Goal: Task Accomplishment & Management: Complete application form

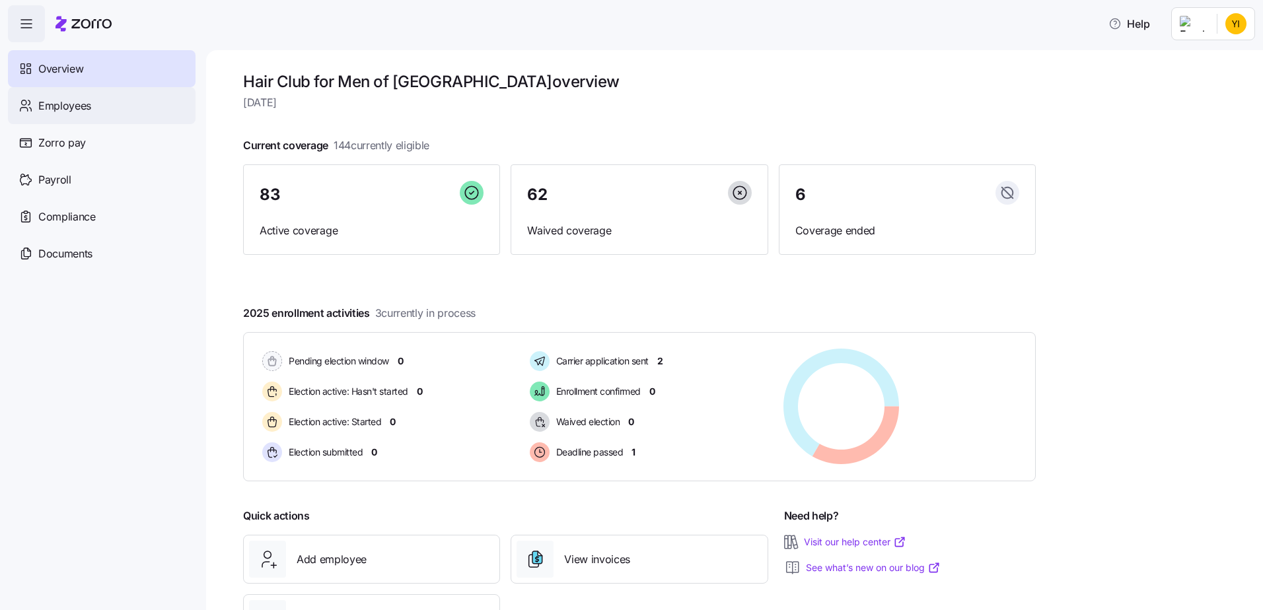
click at [94, 109] on div "Employees" at bounding box center [102, 105] width 188 height 37
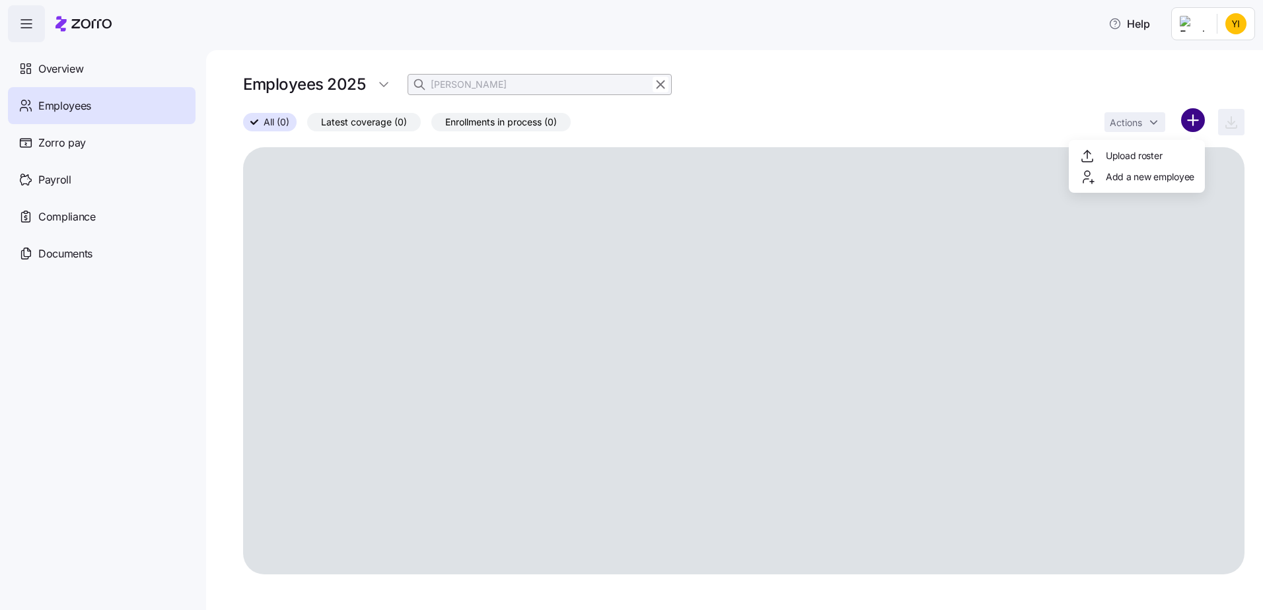
click at [1187, 116] on html "Help Overview Employees Zorro pay Payroll Compliance Documents Employees 2025 […" at bounding box center [631, 301] width 1263 height 602
click at [1117, 177] on div "Upload roster Add a new employee" at bounding box center [1136, 166] width 136 height 53
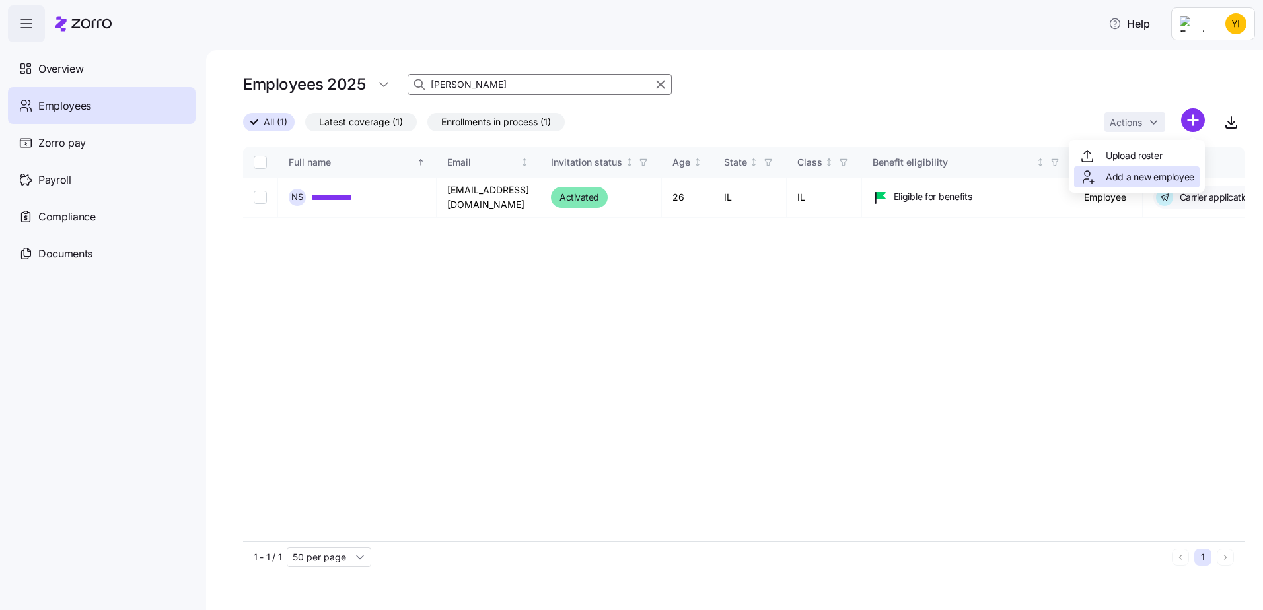
click at [1131, 176] on span "Add a new employee" at bounding box center [1149, 176] width 88 height 13
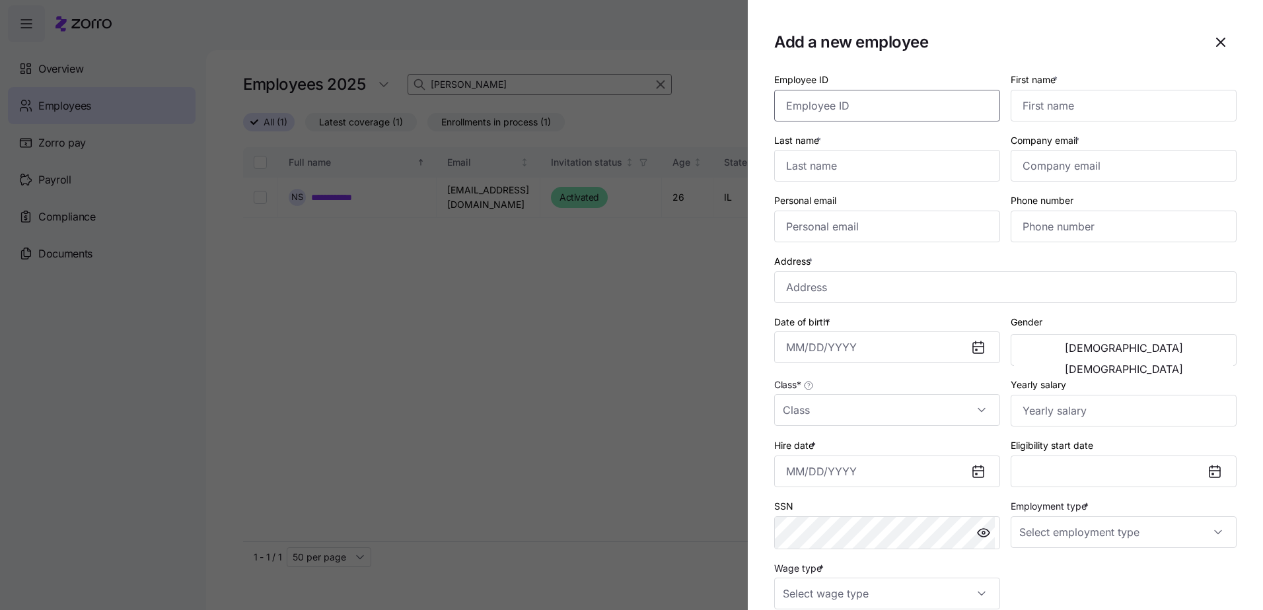
click at [842, 107] on input "Employee ID" at bounding box center [887, 106] width 226 height 32
click at [1105, 112] on input "First name *" at bounding box center [1123, 106] width 226 height 32
paste input "[PERSON_NAME]"
type input "[PERSON_NAME]"
click at [812, 170] on input "Last name *" at bounding box center [887, 166] width 226 height 32
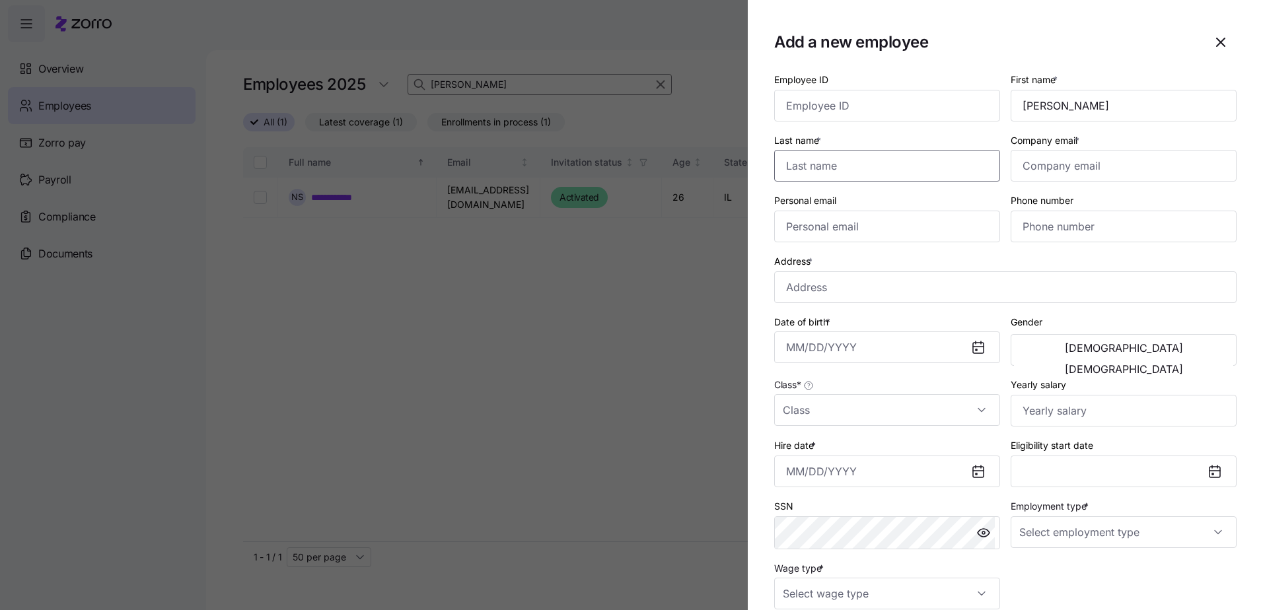
paste input "[PERSON_NAME]"
type input "[PERSON_NAME]"
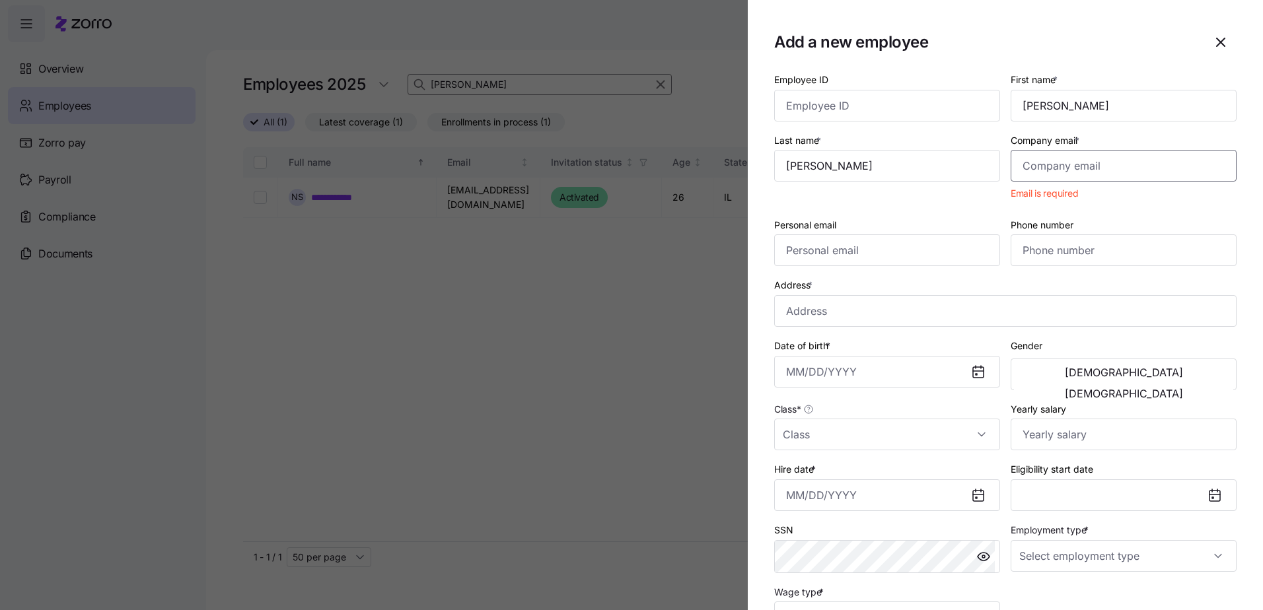
click at [1094, 158] on input "Company email *" at bounding box center [1123, 166] width 226 height 32
paste input "[EMAIL_ADDRESS][DOMAIN_NAME]"
type input "[EMAIL_ADDRESS][DOMAIN_NAME]"
click at [899, 251] on input "Personal email" at bounding box center [887, 250] width 226 height 32
paste input "[EMAIL_ADDRESS][DOMAIN_NAME]"
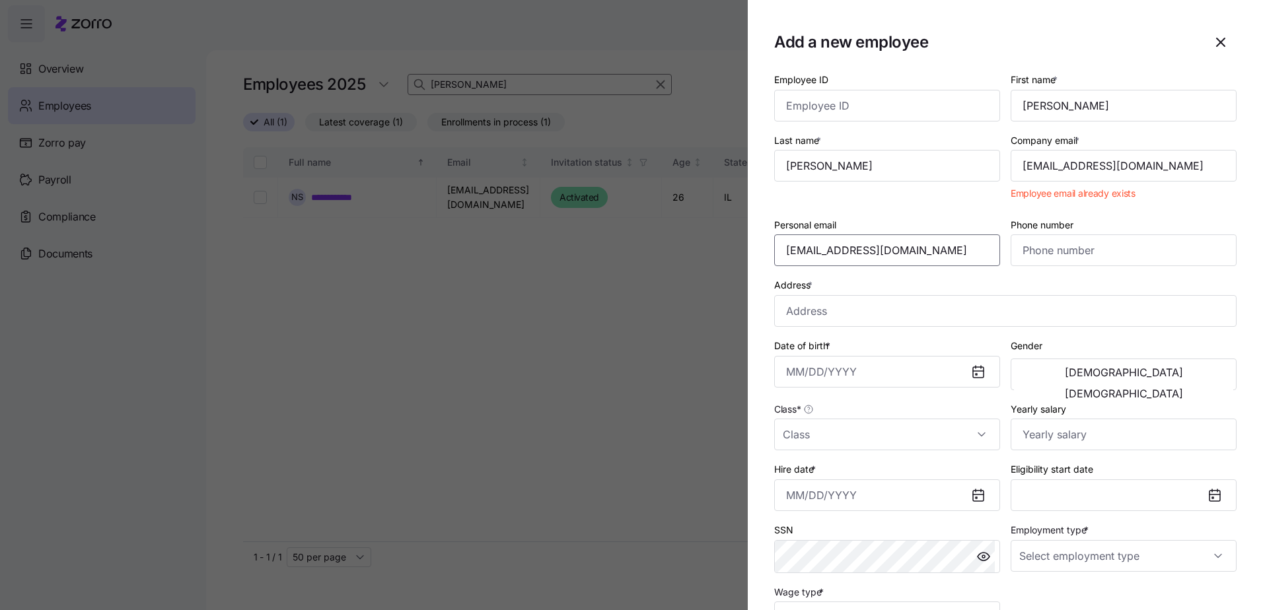
type input "[EMAIL_ADDRESS][DOMAIN_NAME]"
click at [1036, 250] on input "Phone number" at bounding box center [1123, 250] width 226 height 32
paste input "[PHONE_NUMBER]"
type input "[PHONE_NUMBER]"
click at [885, 310] on input "Address *" at bounding box center [1005, 311] width 462 height 32
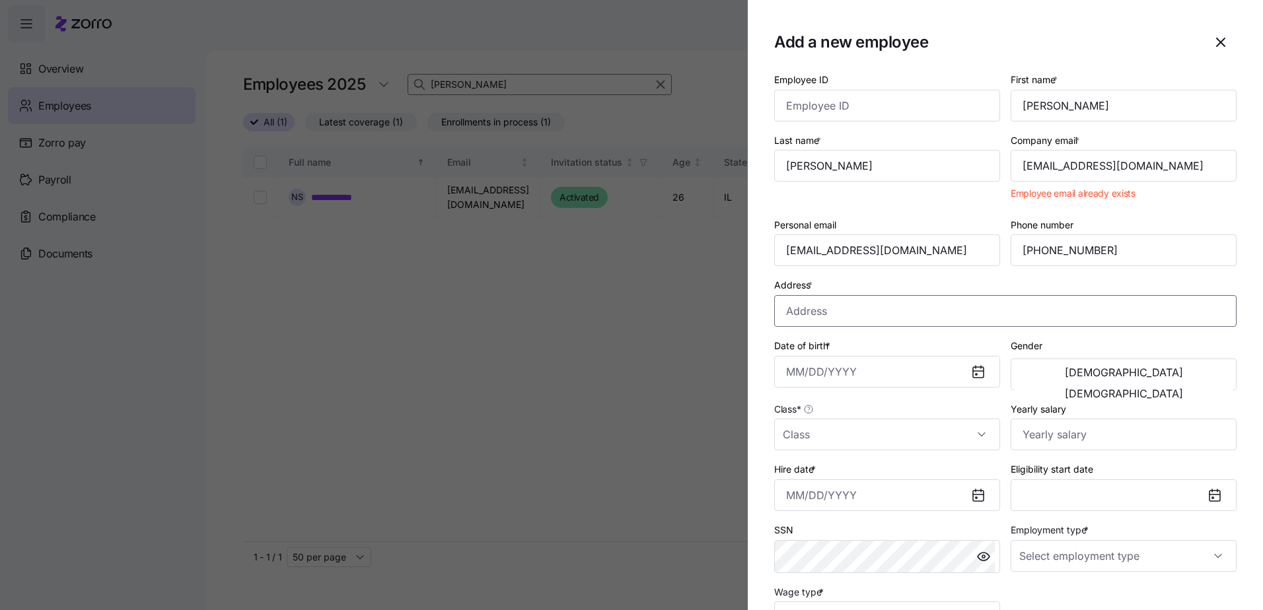
paste input "812 W [GEOGRAPHIC_DATA]"
type input "[STREET_ADDRESS]"
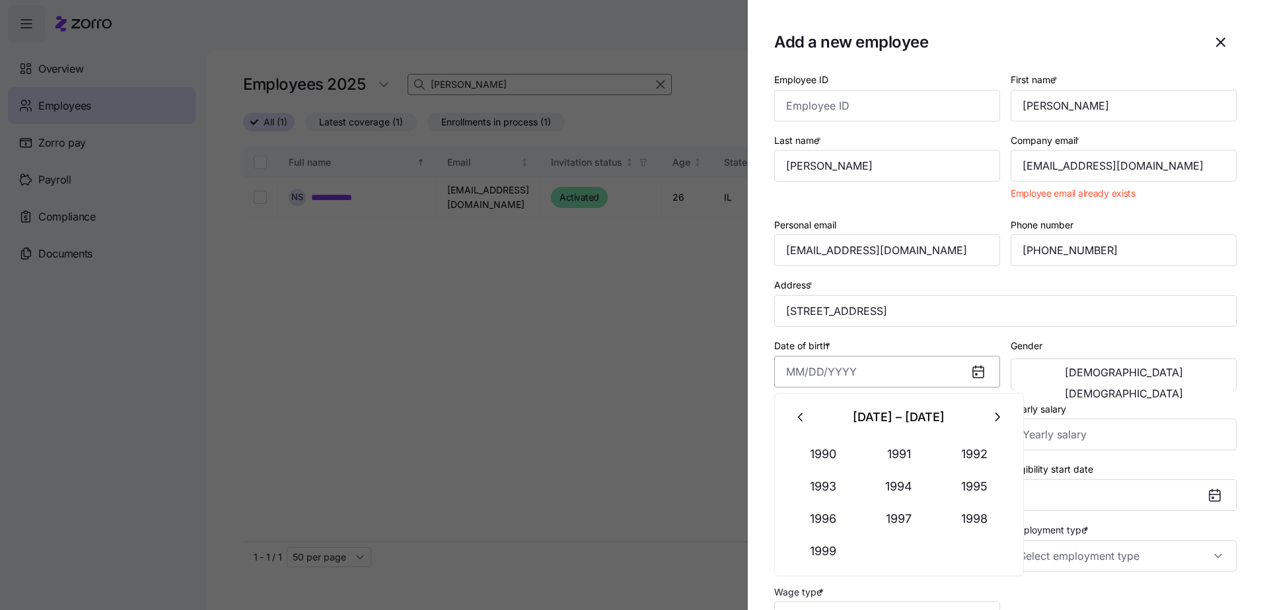
click at [825, 368] on input "Date of birth *" at bounding box center [887, 372] width 226 height 32
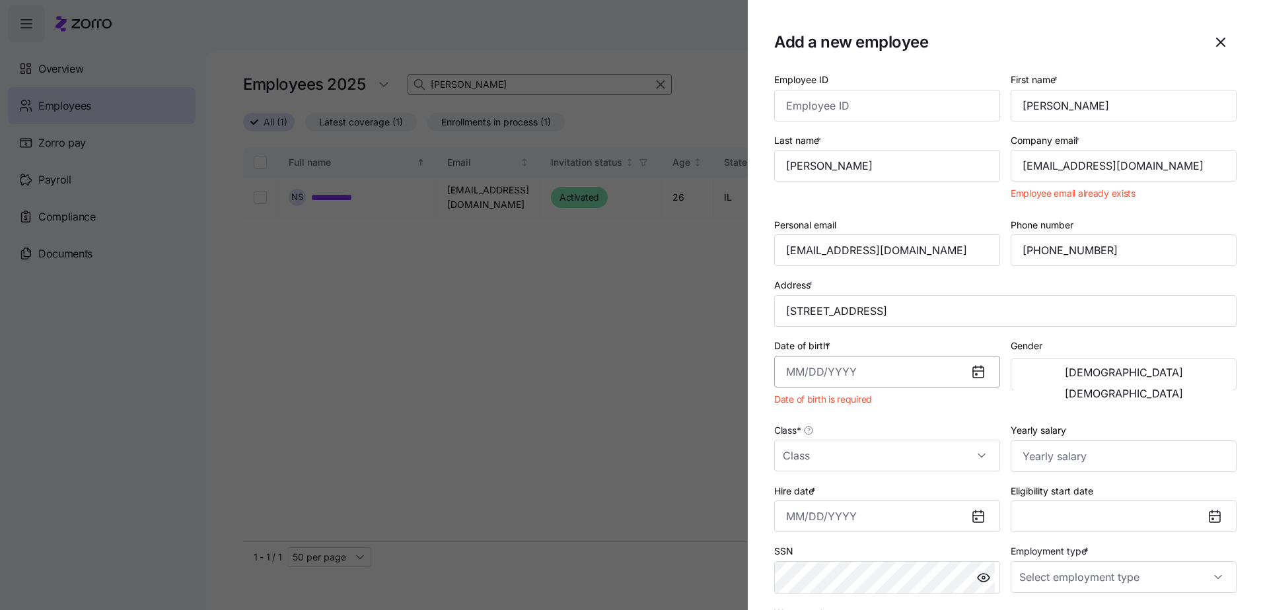
click at [809, 380] on input "Date of birth *" at bounding box center [887, 372] width 226 height 32
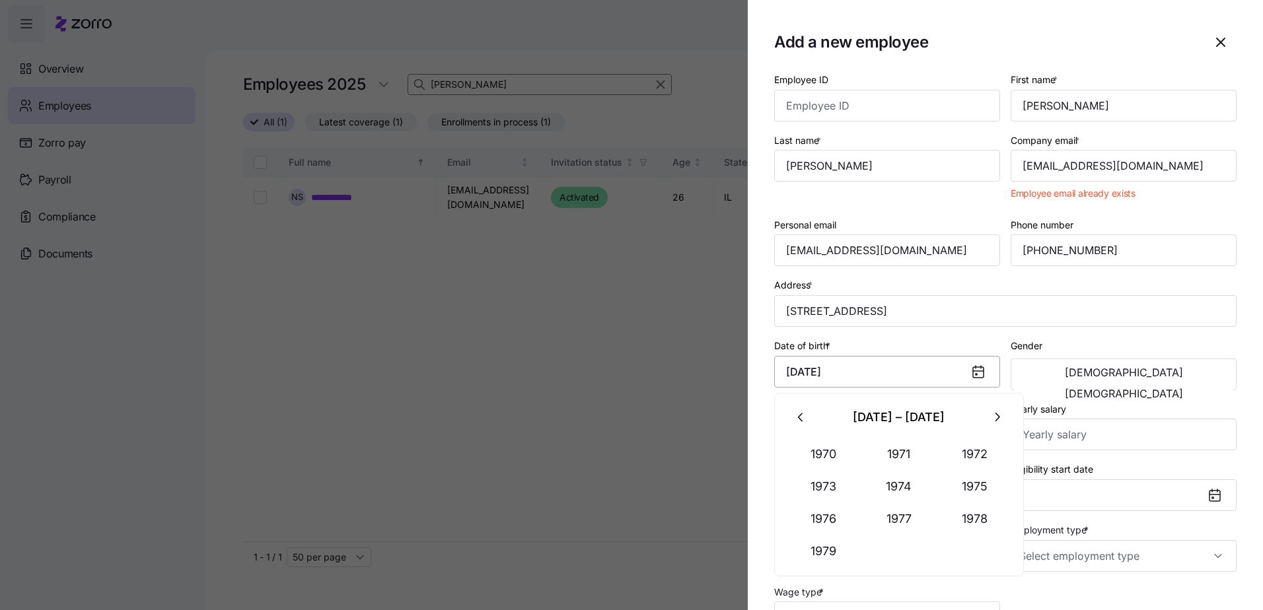
type input "[DATE]"
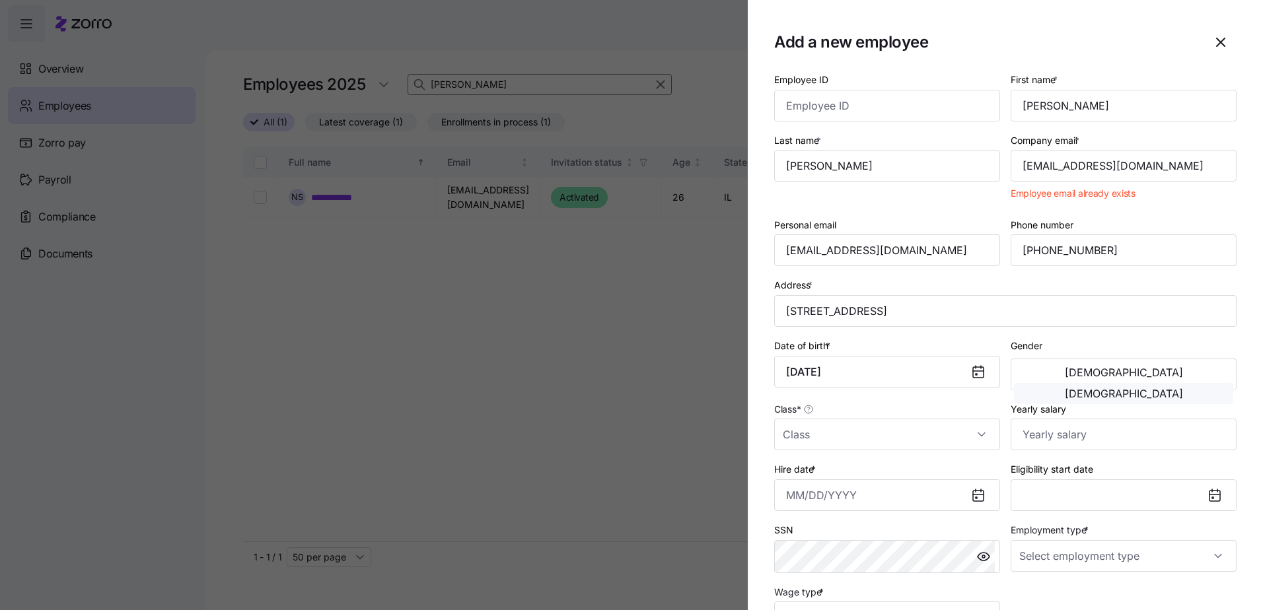
click at [1167, 388] on span "[DEMOGRAPHIC_DATA]" at bounding box center [1123, 393] width 118 height 11
click at [835, 427] on input "Class *" at bounding box center [887, 435] width 226 height 32
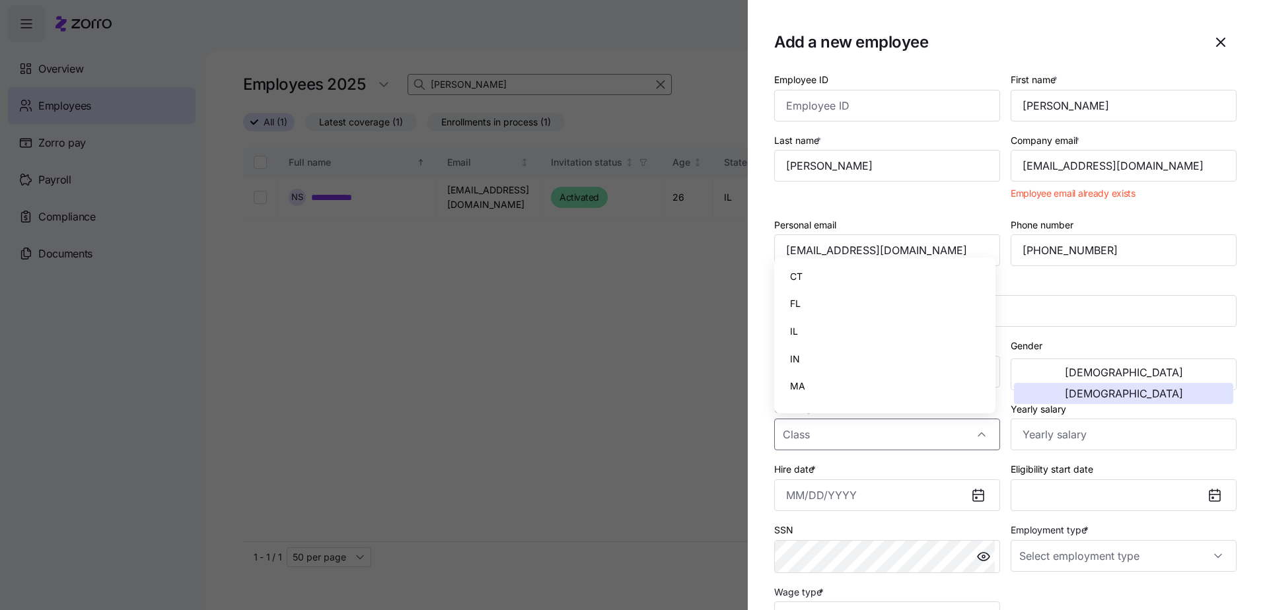
click at [819, 333] on div "IL" at bounding box center [884, 332] width 211 height 28
type input "IL"
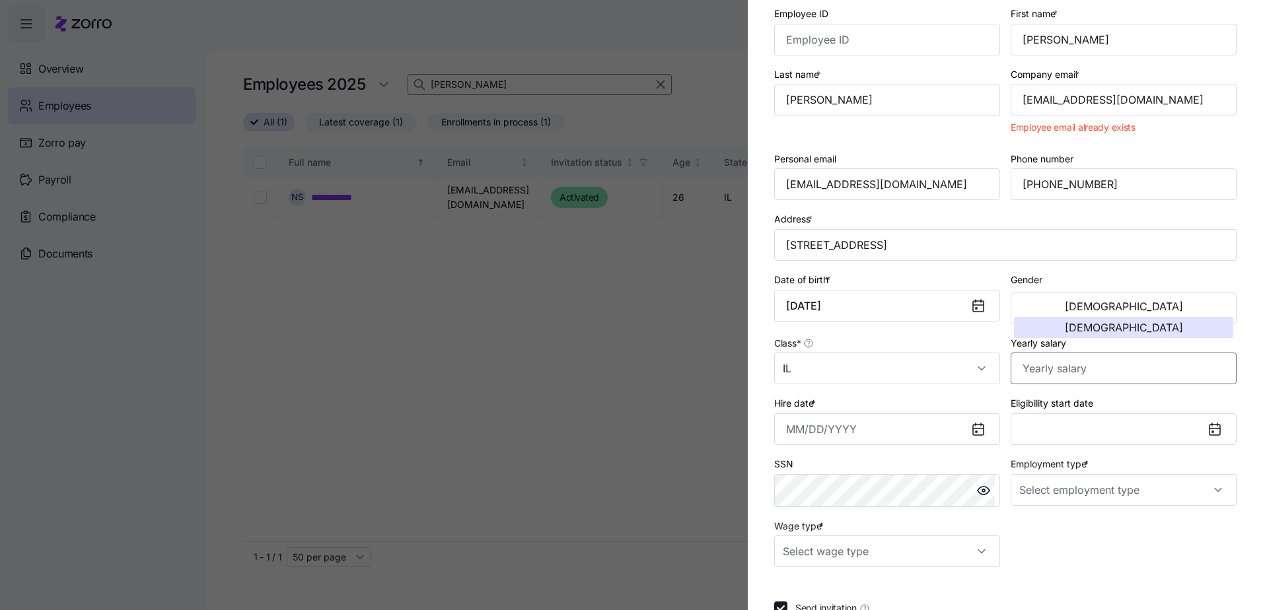
click at [1041, 370] on input "Yearly salary" at bounding box center [1123, 369] width 226 height 32
click at [832, 431] on input "Hire date *" at bounding box center [887, 429] width 226 height 32
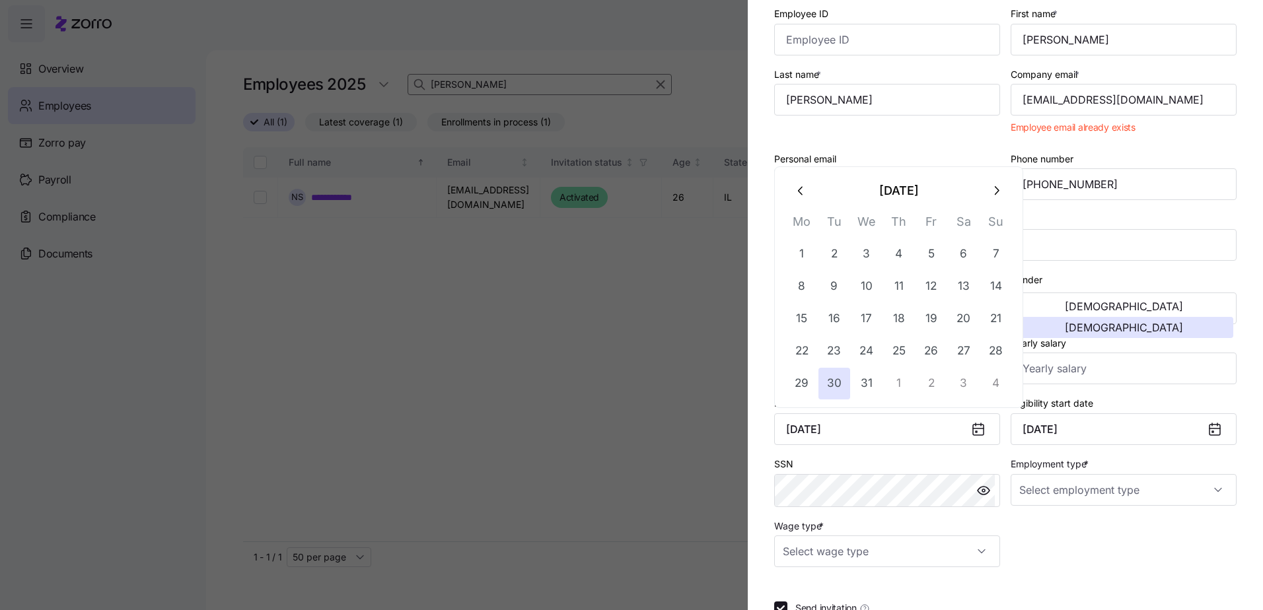
type input "[DATE]"
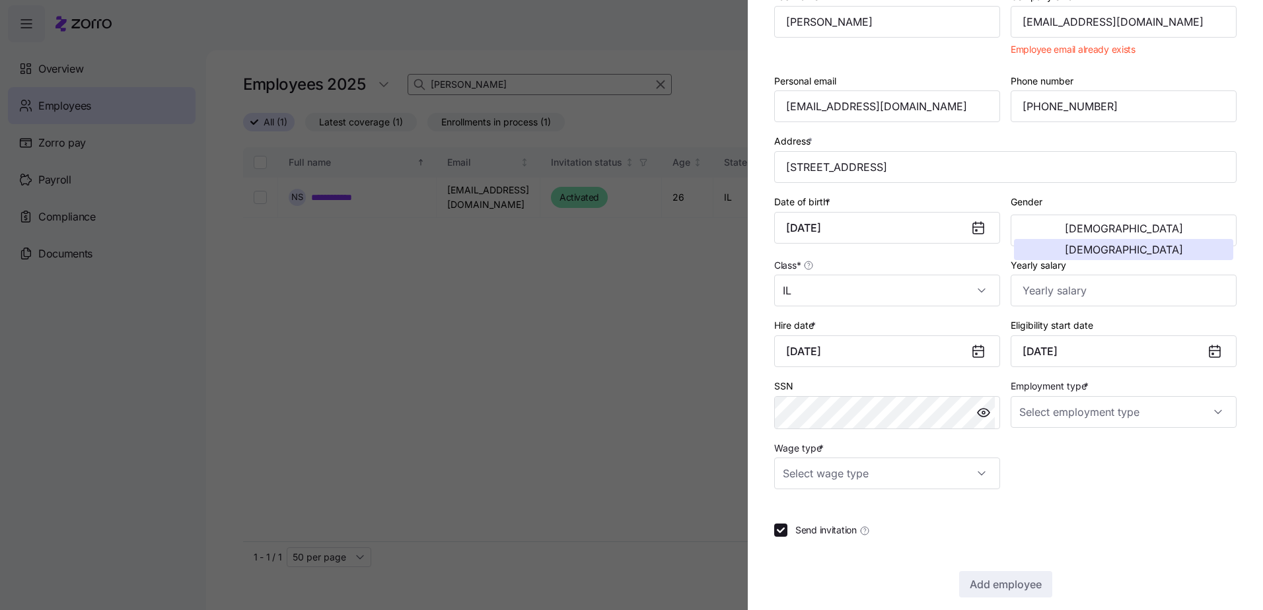
scroll to position [158, 0]
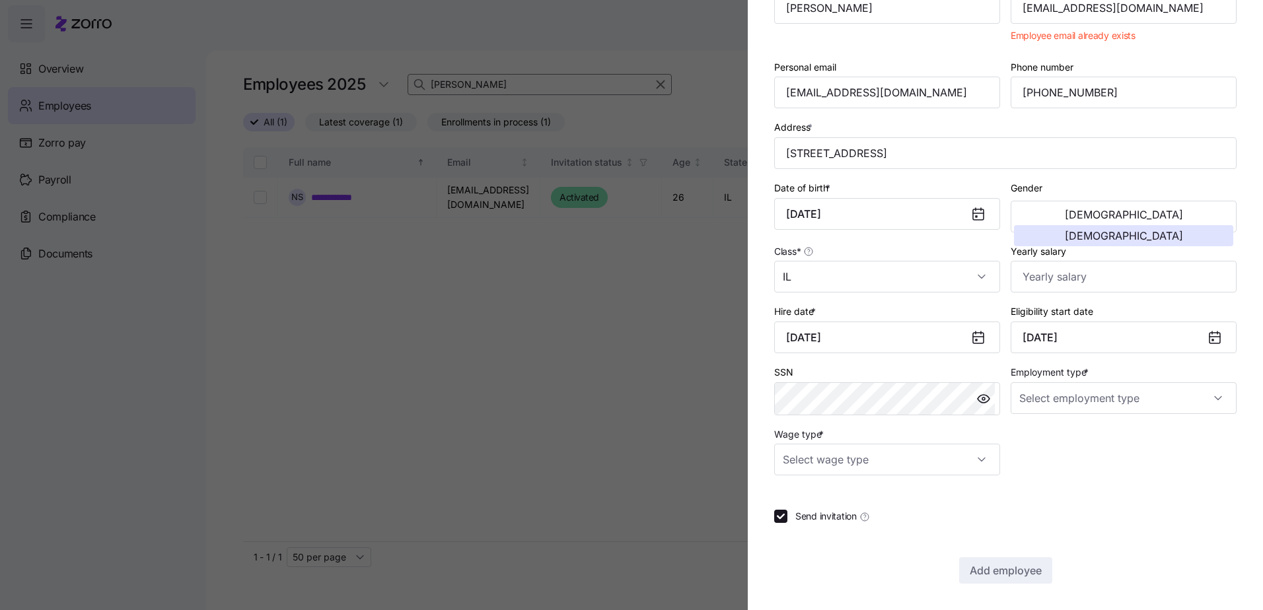
click at [854, 421] on div "Wage type *" at bounding box center [887, 451] width 236 height 61
click at [1134, 401] on input "Employment type *" at bounding box center [1123, 398] width 226 height 32
click at [1057, 460] on span "Part Time" at bounding box center [1043, 465] width 42 height 15
type input "Part Time"
click at [847, 458] on input "Wage type *" at bounding box center [887, 460] width 226 height 32
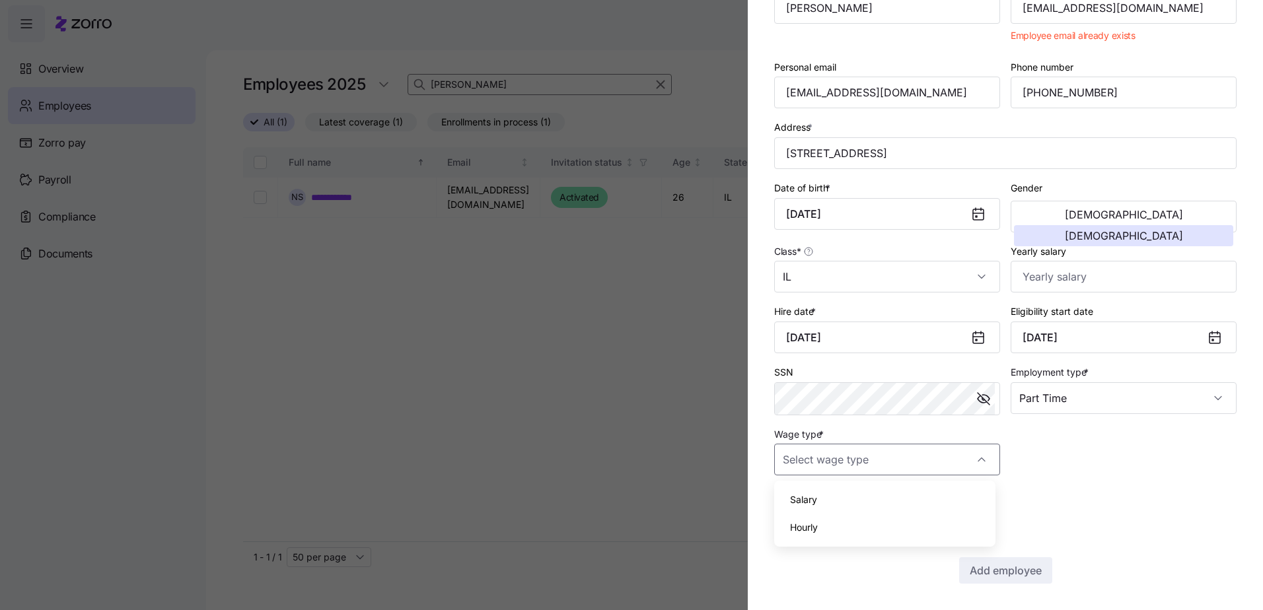
click at [814, 533] on span "Hourly" at bounding box center [804, 527] width 28 height 15
type input "Hourly"
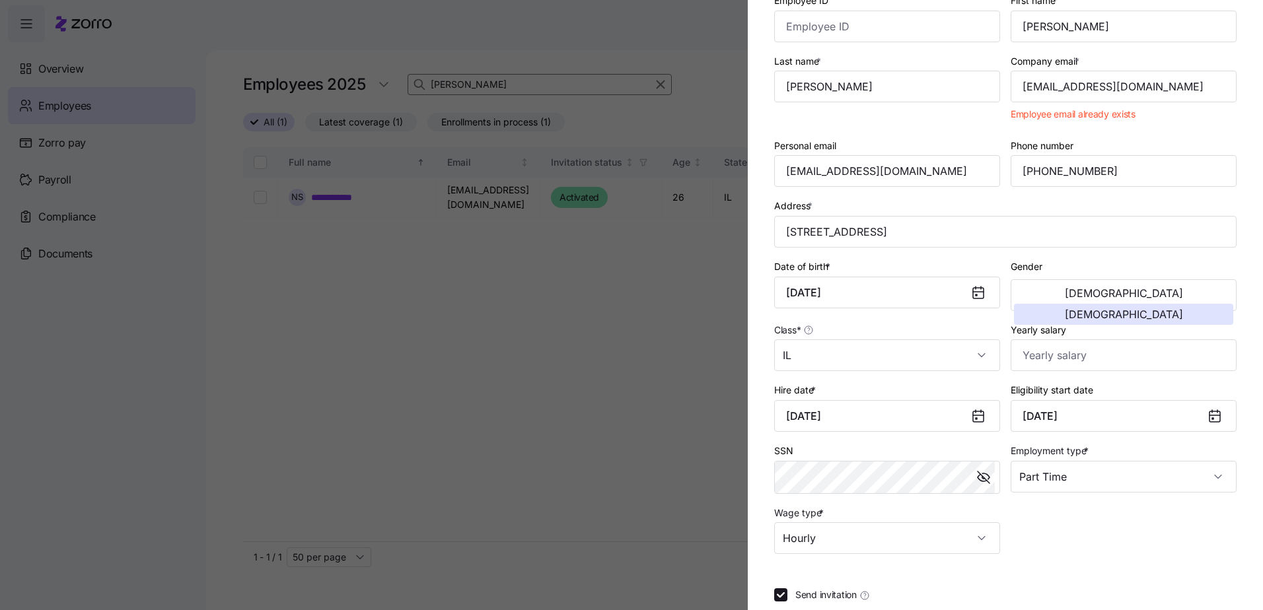
scroll to position [0, 0]
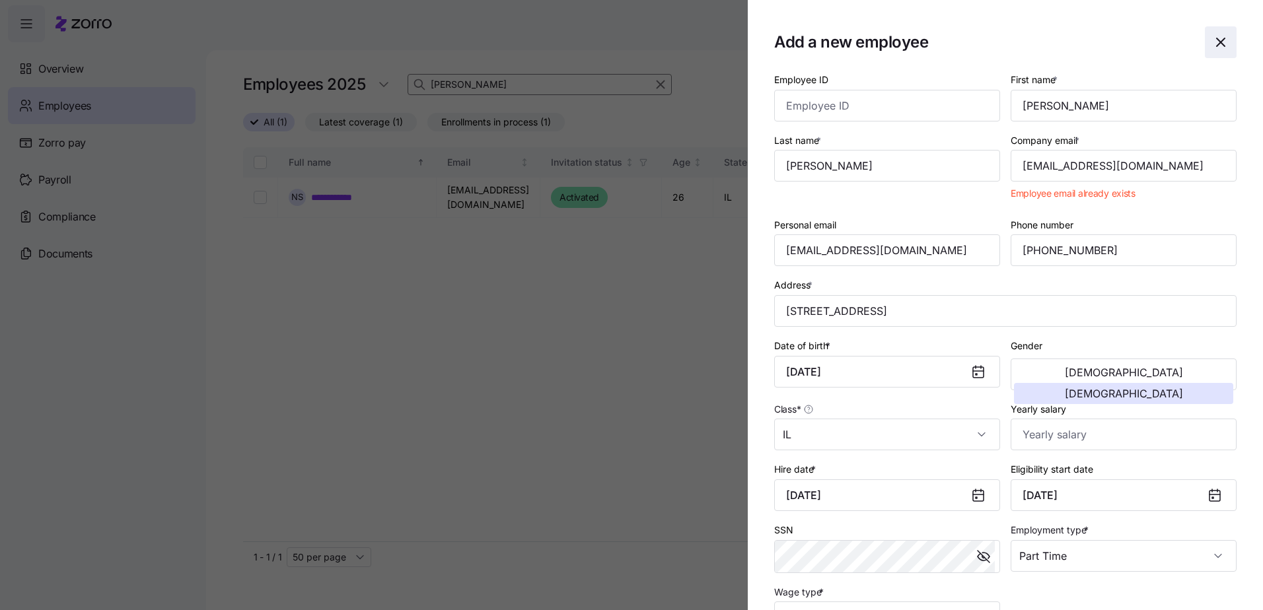
click at [1212, 44] on icon "button" at bounding box center [1220, 42] width 16 height 16
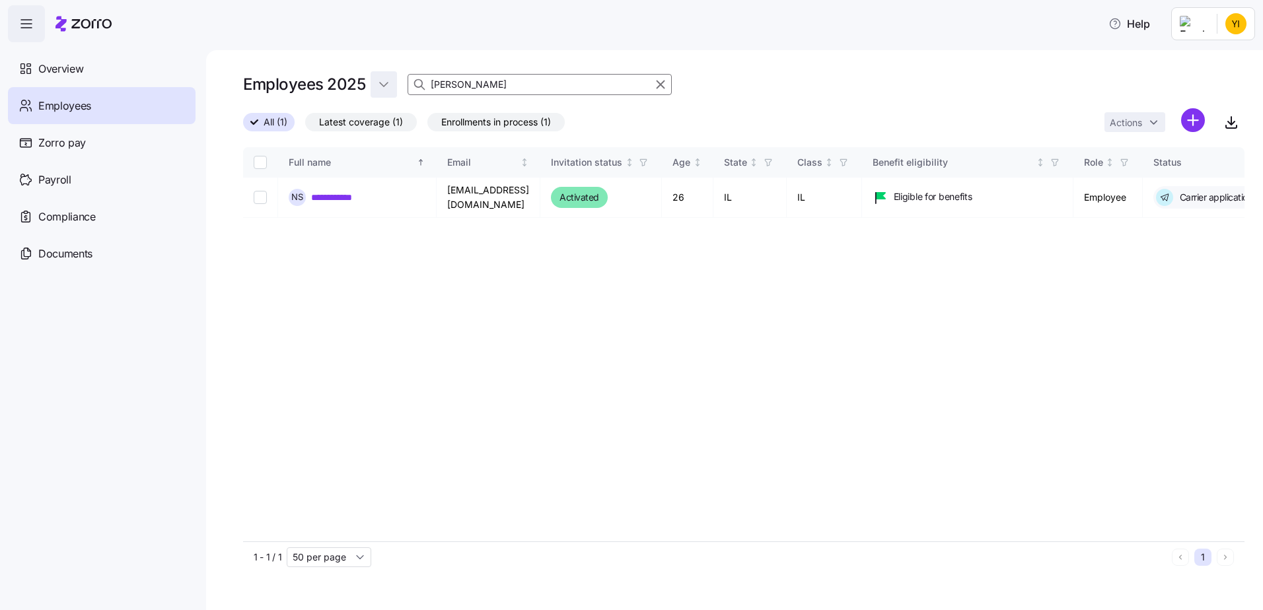
drag, startPoint x: 456, startPoint y: 88, endPoint x: 395, endPoint y: 82, distance: 61.8
click at [396, 83] on div "Employees 2025 [PERSON_NAME]" at bounding box center [743, 84] width 1001 height 26
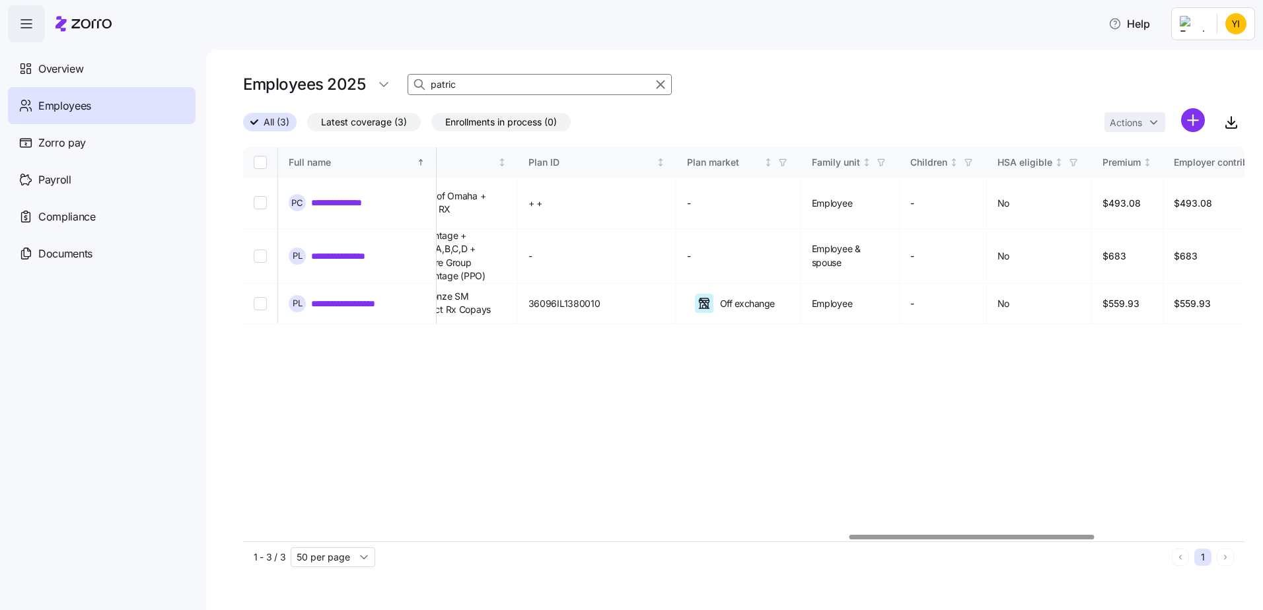
scroll to position [0, 2486]
click at [1058, 539] on div at bounding box center [974, 537] width 244 height 5
type input "patric"
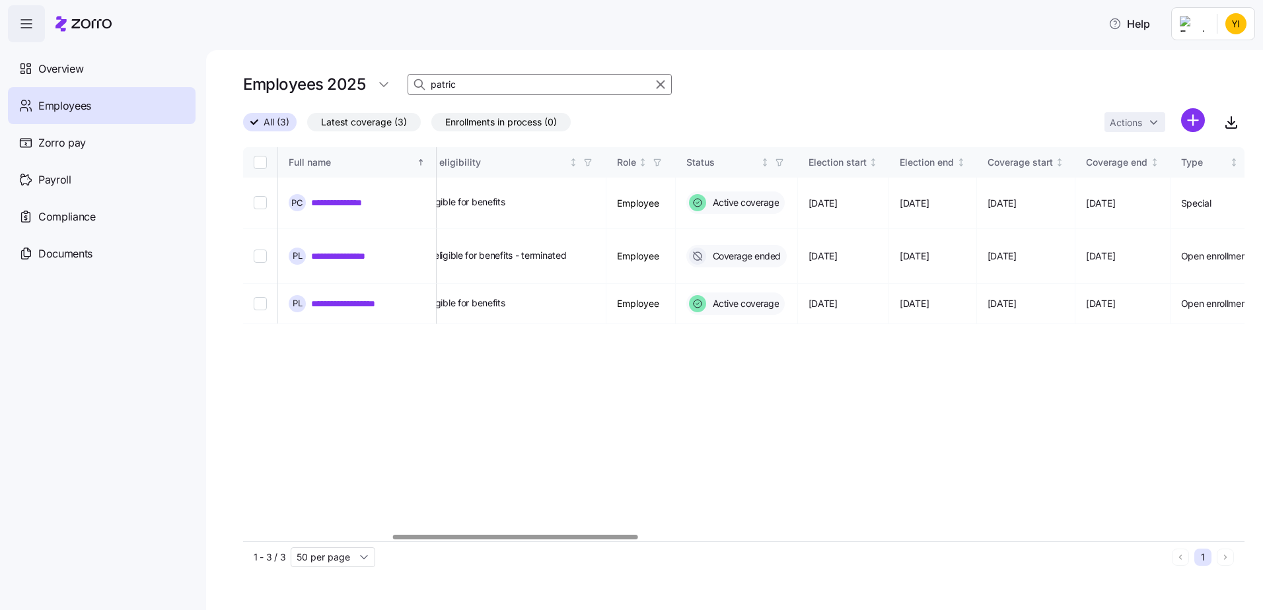
scroll to position [0, 648]
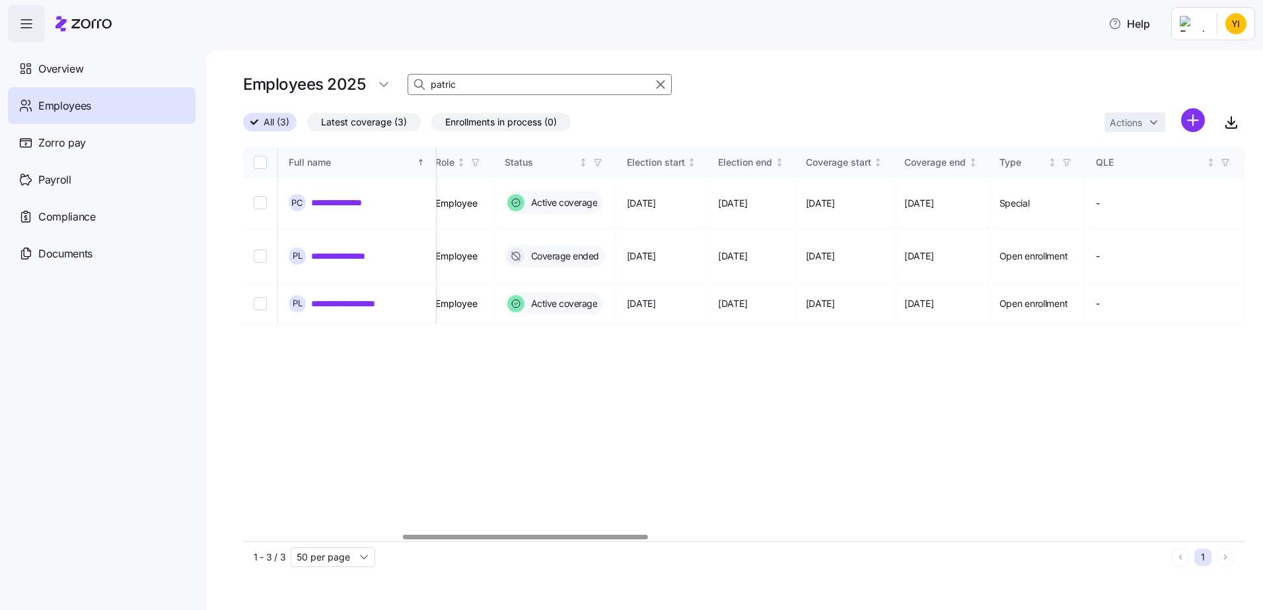
click at [477, 535] on div at bounding box center [525, 537] width 244 height 5
click at [362, 306] on link "**********" at bounding box center [351, 303] width 80 height 13
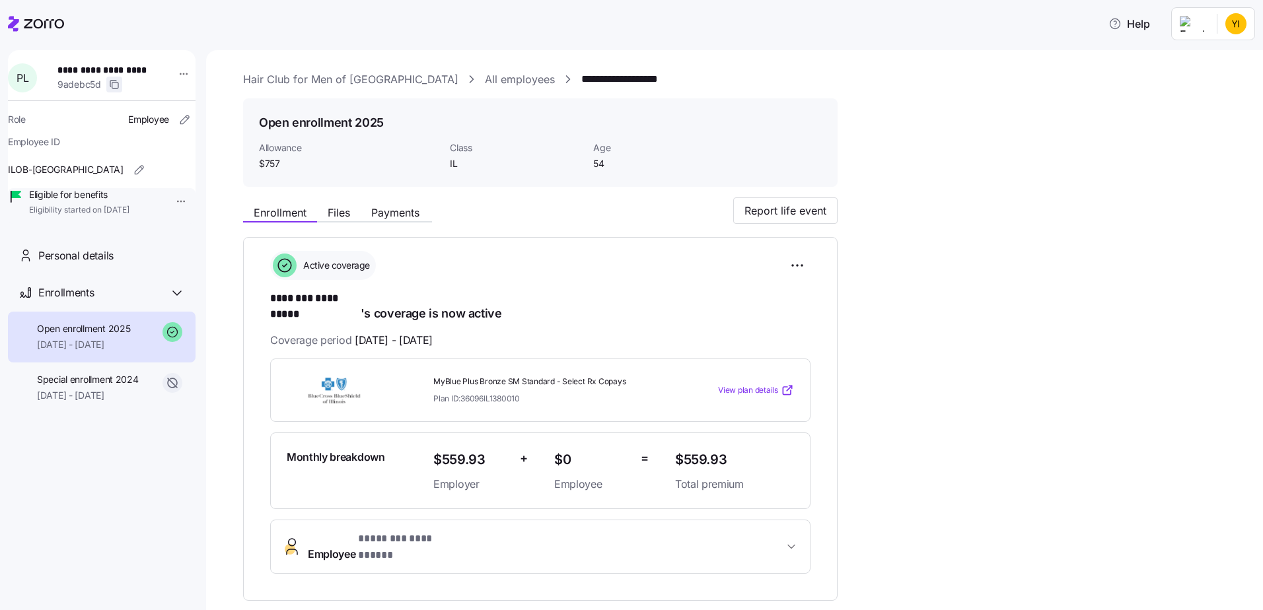
click at [116, 87] on icon "button" at bounding box center [115, 86] width 6 height 6
click at [1235, 18] on html "**********" at bounding box center [631, 301] width 1263 height 602
click at [1191, 110] on div "Log out" at bounding box center [1201, 101] width 98 height 21
